Goal: Task Accomplishment & Management: Manage account settings

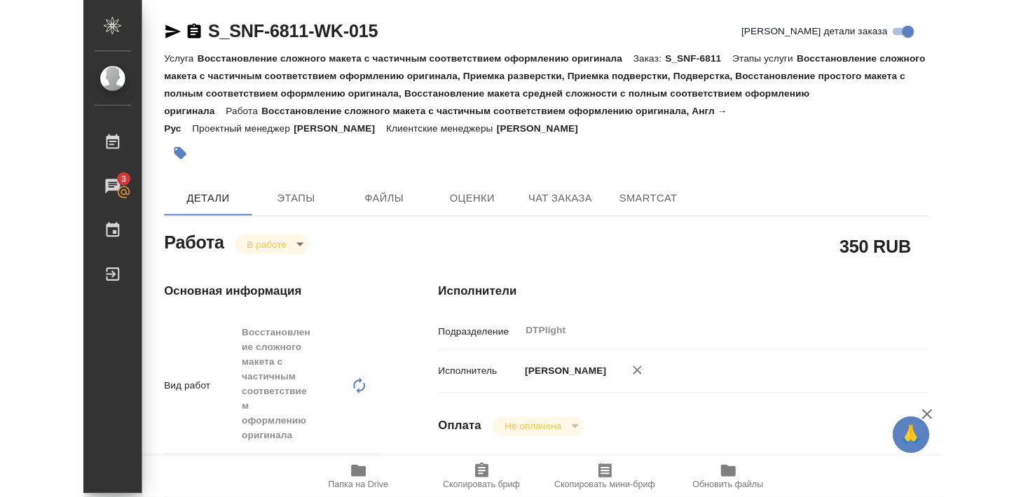
scroll to position [76, 0]
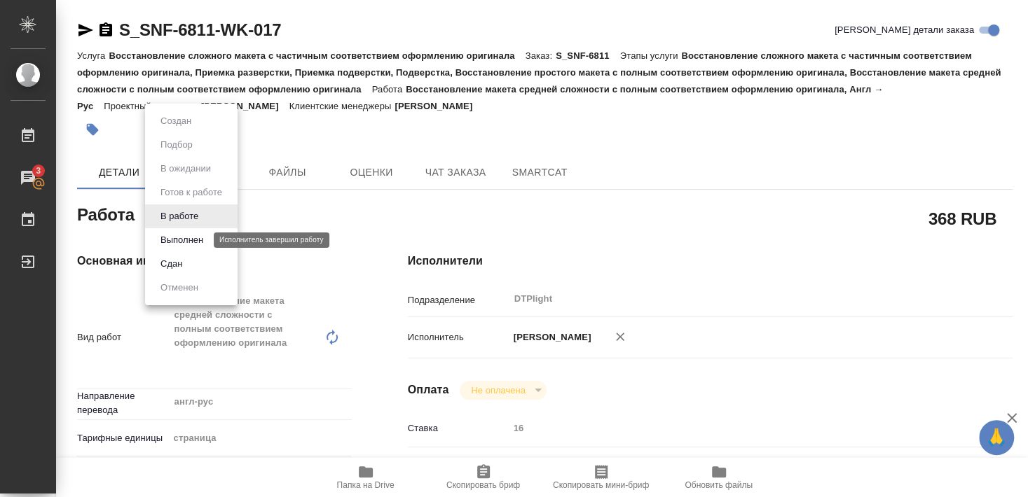
click at [186, 240] on button "Выполнен" at bounding box center [181, 240] width 51 height 15
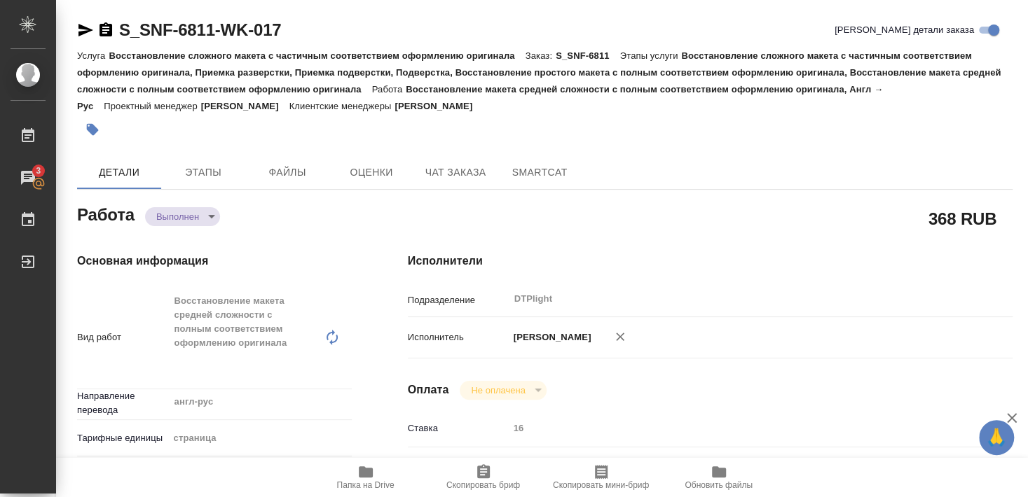
type textarea "x"
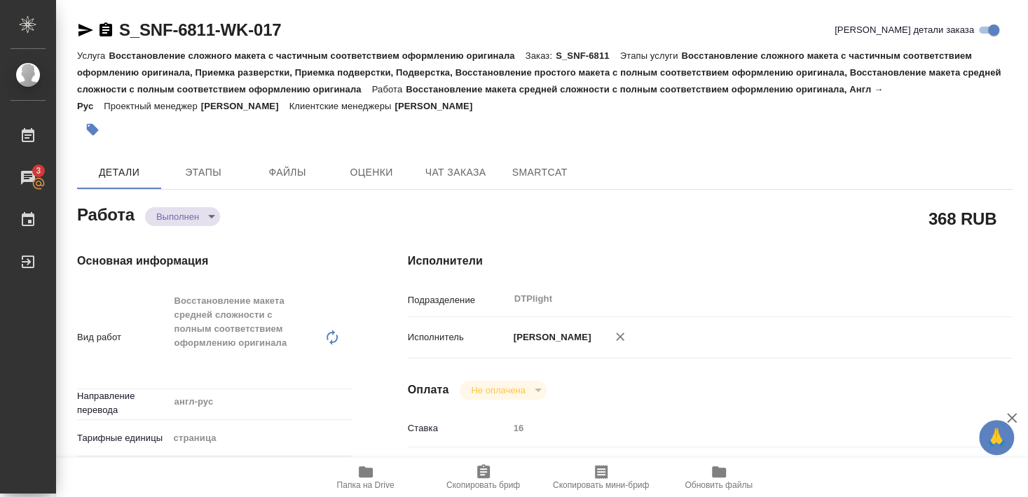
type textarea "x"
